Goal: Communication & Community: Answer question/provide support

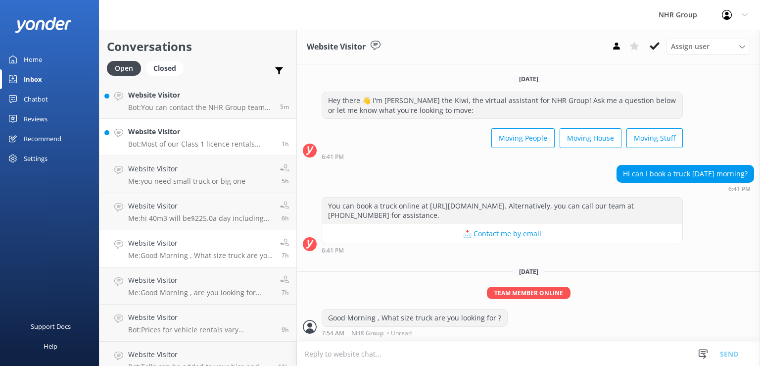
click at [206, 138] on div "Website Visitor Bot: Most of our Class 1 licence rentals come with unlimited ki…" at bounding box center [201, 137] width 146 height 22
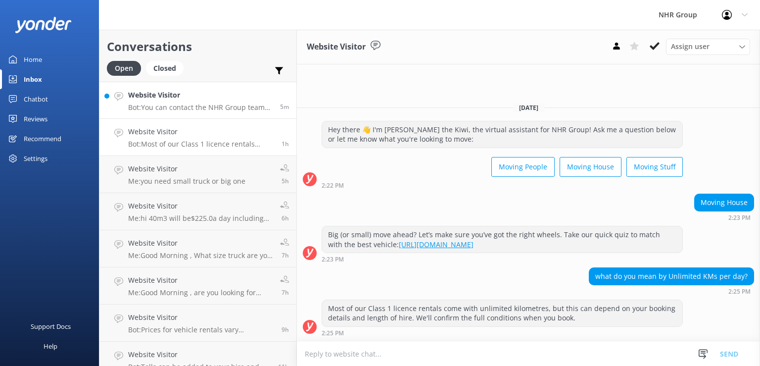
click at [172, 101] on div "Website Visitor Bot: You can contact the NHR Group team by sending a message at…" at bounding box center [200, 100] width 145 height 21
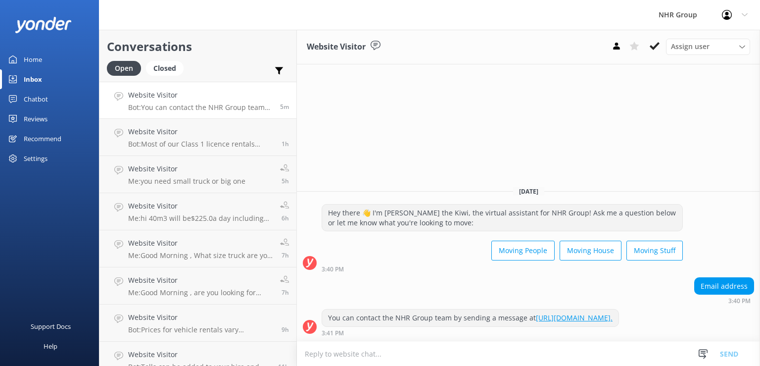
click at [426, 350] on textarea at bounding box center [528, 353] width 463 height 24
type textarea "."
type textarea "g"
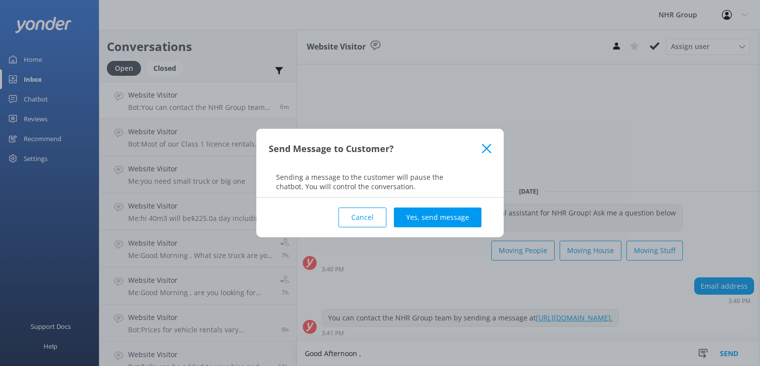
click at [379, 217] on button "Cancel" at bounding box center [363, 217] width 48 height 20
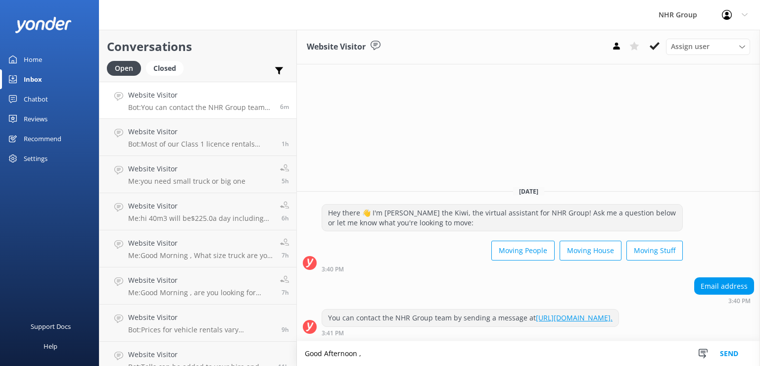
click at [393, 352] on textarea "Good Afternoon ," at bounding box center [528, 353] width 463 height 25
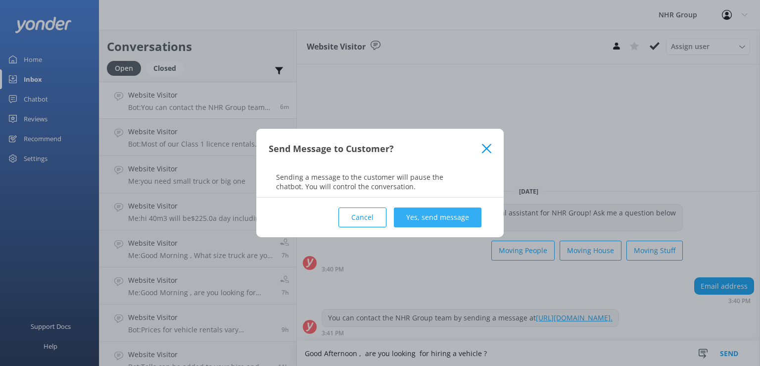
type textarea "Good Afternoon , are you looking for hiring a vehicle ?"
click at [421, 212] on button "Yes, send message" at bounding box center [438, 217] width 88 height 20
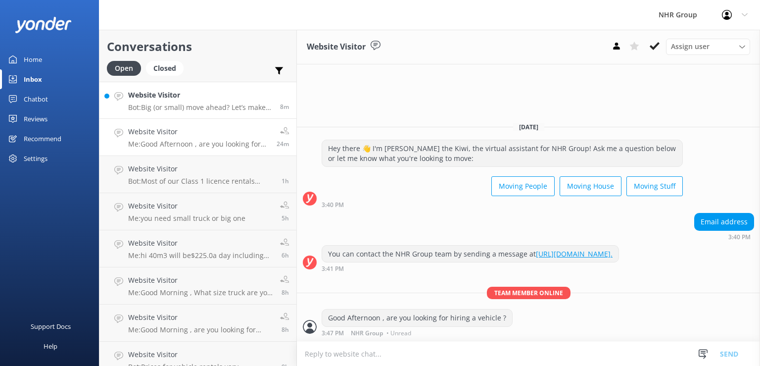
click at [207, 108] on p "Bot: Big (or small) move ahead? Let’s make sure you’ve got the right wheels. Ta…" at bounding box center [200, 107] width 145 height 9
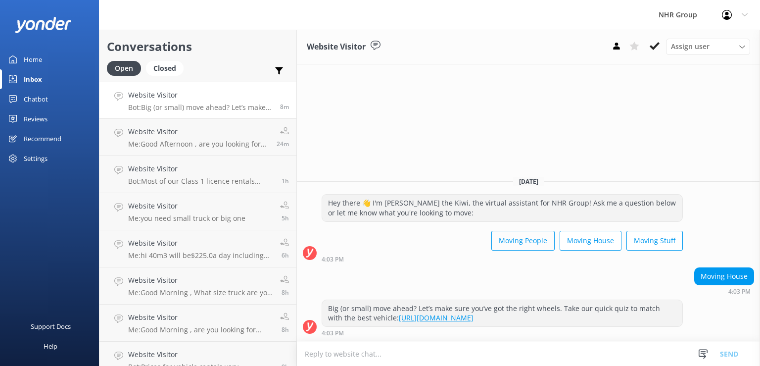
click at [539, 239] on button "Moving People" at bounding box center [522, 241] width 63 height 20
click at [436, 364] on textarea at bounding box center [528, 353] width 463 height 24
click at [441, 344] on textarea at bounding box center [528, 353] width 463 height 24
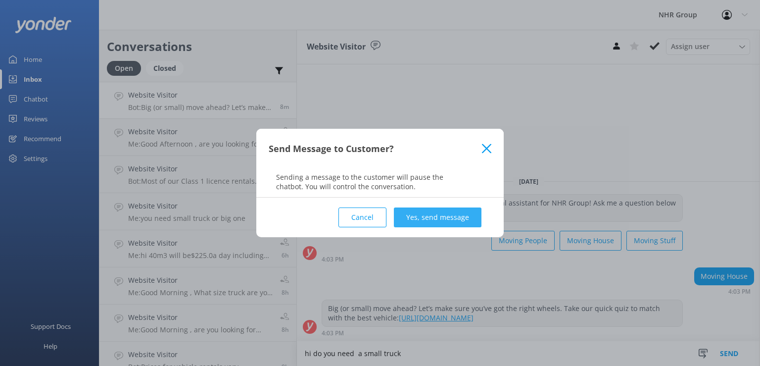
type textarea "hi do you need a small truck"
click at [468, 217] on button "Yes, send message" at bounding box center [438, 217] width 88 height 20
